Goal: Transaction & Acquisition: Download file/media

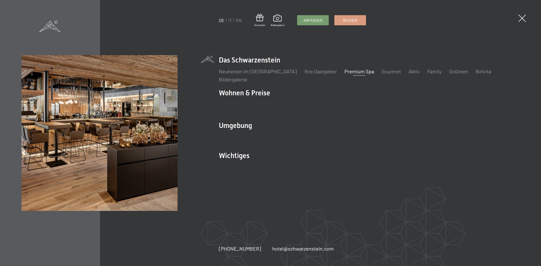
click at [346, 73] on link "Premium Spa" at bounding box center [359, 71] width 30 height 6
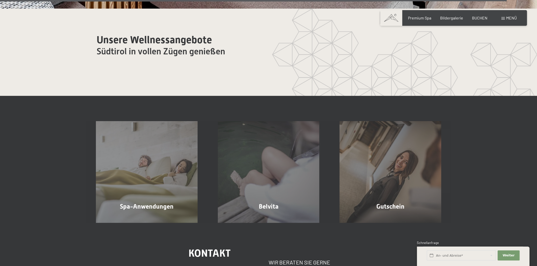
scroll to position [3403, 0]
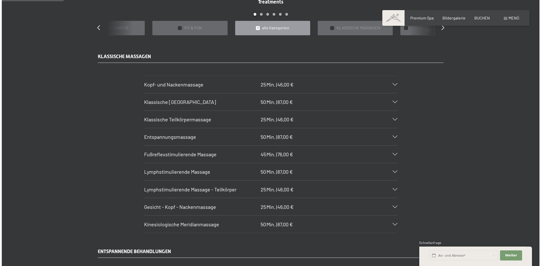
scroll to position [192, 0]
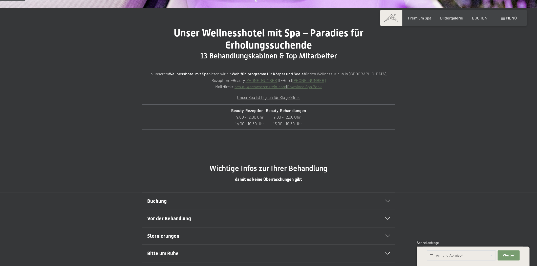
click at [507, 17] on span "Menü" at bounding box center [512, 17] width 11 height 5
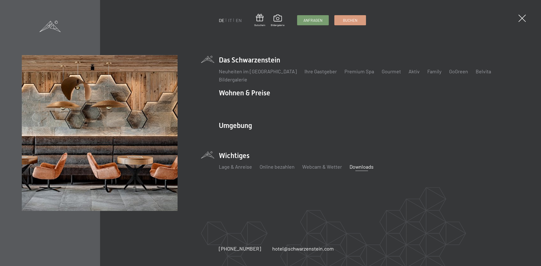
click at [357, 169] on link "Downloads" at bounding box center [361, 167] width 24 height 6
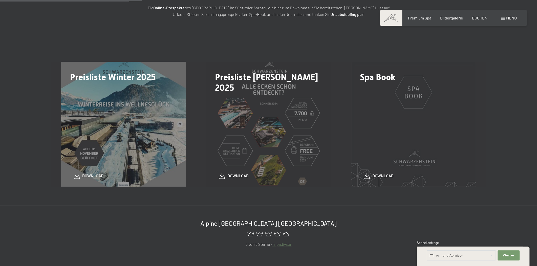
click at [387, 129] on div "Spa Book download" at bounding box center [413, 124] width 145 height 125
click at [381, 176] on span "download" at bounding box center [383, 175] width 21 height 6
